Goal: Information Seeking & Learning: Compare options

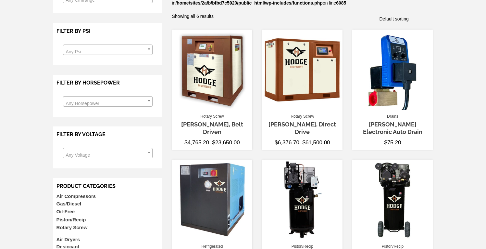
scroll to position [116, 0]
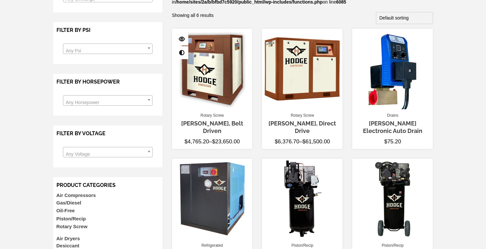
click at [221, 123] on link "[PERSON_NAME], Belt Driven" at bounding box center [212, 127] width 62 height 14
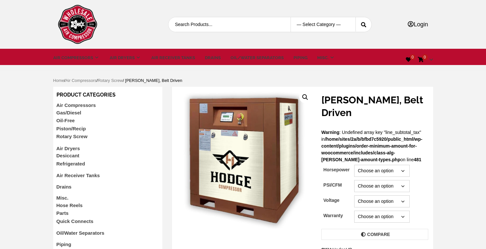
click at [397, 165] on select "Choose an option 7.5 10 15 20 25 30 45 50 60" at bounding box center [381, 171] width 55 height 12
select select "10"
click at [426, 178] on td "Choose an option 145/34" at bounding box center [391, 185] width 74 height 15
click at [401, 180] on select "Choose an option 145/34" at bounding box center [381, 186] width 55 height 12
select select "145-34"
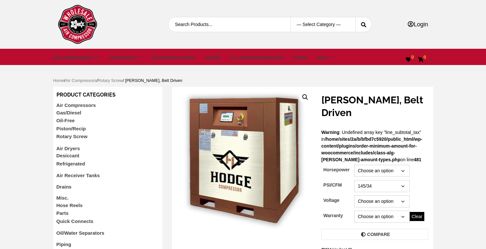
click at [386, 195] on select "Choose an option 230 460" at bounding box center [381, 201] width 55 height 12
select select "460"
click at [365, 210] on select "Choose an option 11 Year Standard (2 year)" at bounding box center [381, 216] width 55 height 12
select select "standard-2-year"
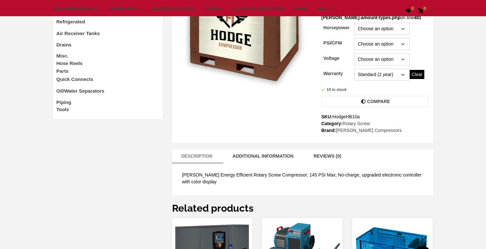
scroll to position [119, 0]
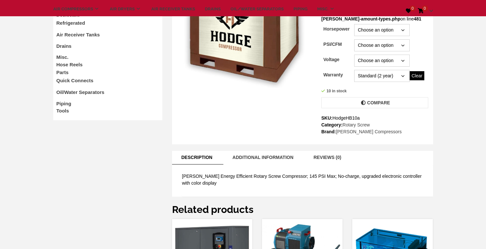
click at [195, 151] on link "Description" at bounding box center [197, 157] width 44 height 13
click at [268, 151] on link "Additional information" at bounding box center [263, 157] width 74 height 13
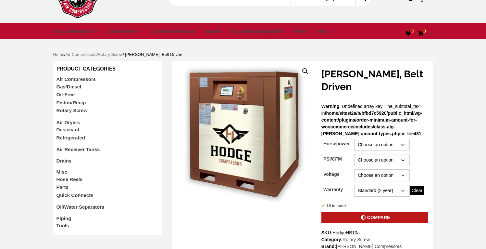
scroll to position [27, 0]
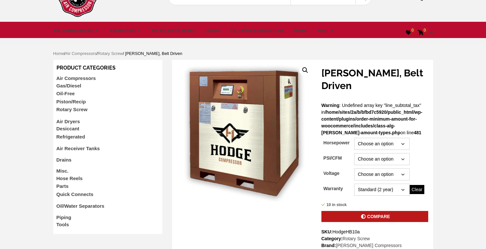
click at [387, 211] on link "Compare" at bounding box center [375, 216] width 107 height 11
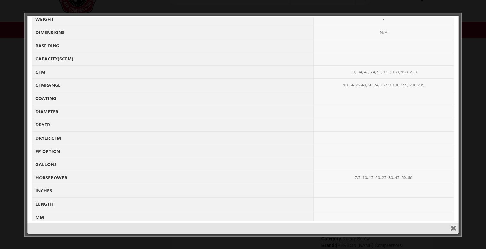
scroll to position [199, 0]
